Goal: Task Accomplishment & Management: Manage account settings

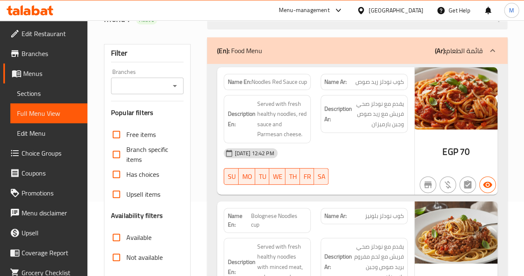
scroll to position [81, 0]
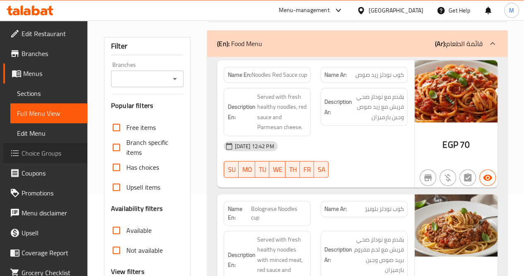
click at [51, 155] on span "Choice Groups" at bounding box center [51, 153] width 59 height 10
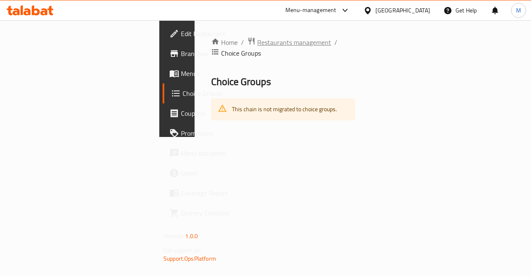
click at [257, 45] on span "Restaurants management" at bounding box center [294, 42] width 74 height 10
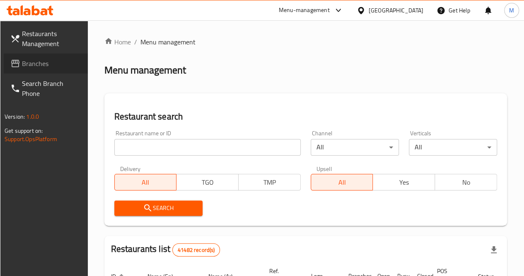
click at [29, 58] on span "Branches" at bounding box center [51, 63] width 59 height 10
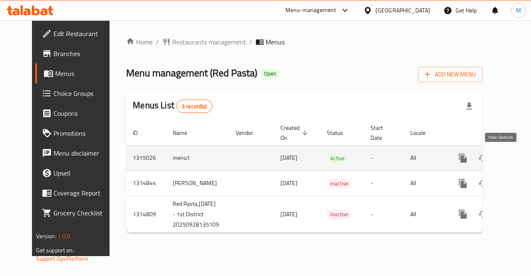
click at [512, 149] on link "enhanced table" at bounding box center [522, 158] width 20 height 20
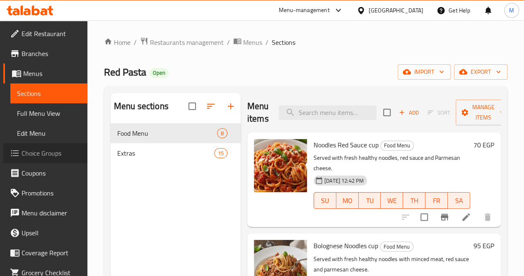
click at [55, 155] on span "Choice Groups" at bounding box center [51, 153] width 59 height 10
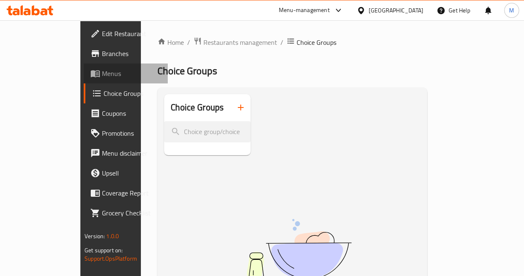
click at [102, 70] on span "Menus" at bounding box center [131, 73] width 59 height 10
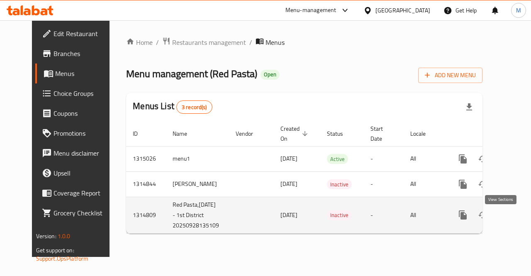
click at [517, 220] on icon "enhanced table" at bounding box center [522, 215] width 10 height 10
